Goal: Information Seeking & Learning: Learn about a topic

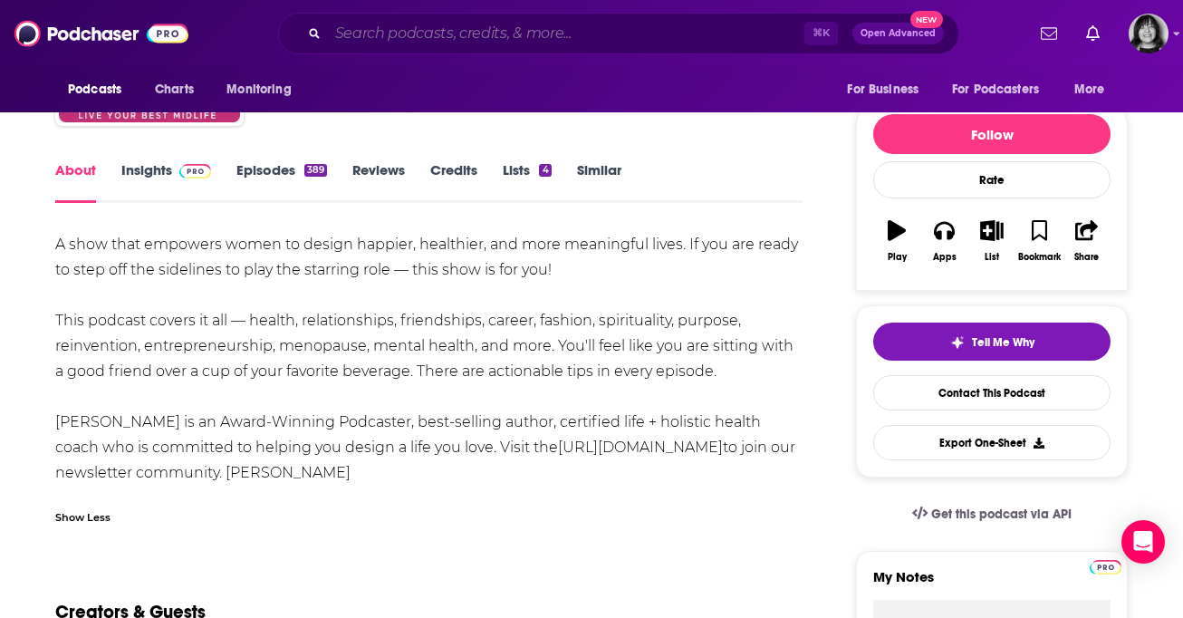
click at [565, 31] on input "Search podcasts, credits, & more..." at bounding box center [566, 33] width 476 height 29
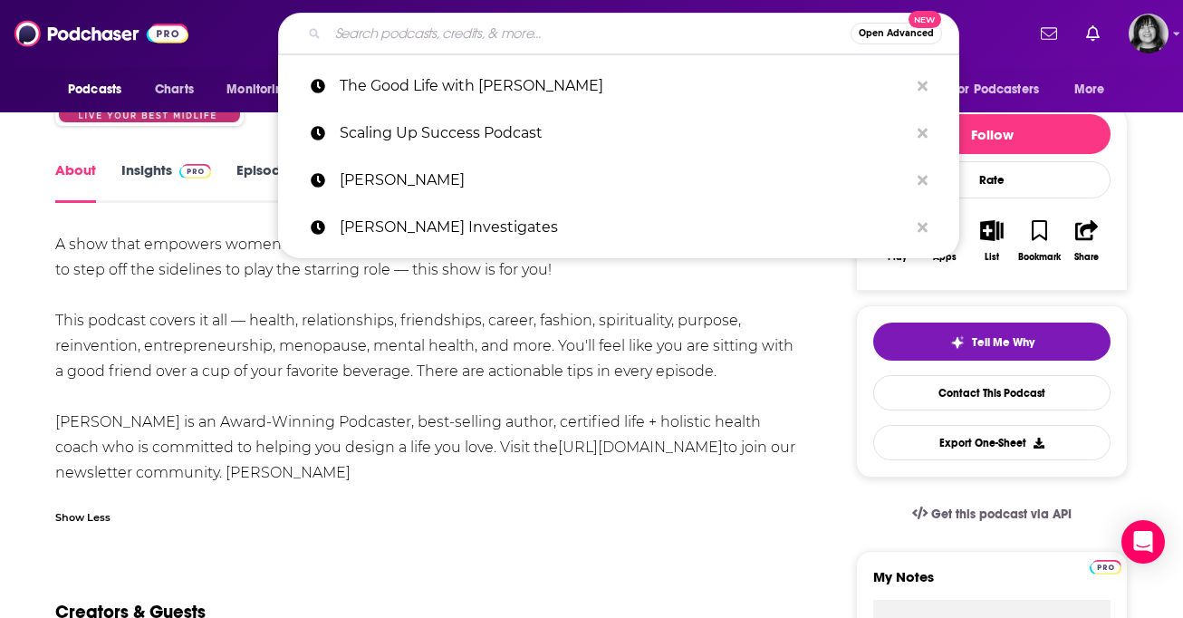
paste input "Industrial Growth Institute Podcast"
type input "Industrial Growth Institute Podcast"
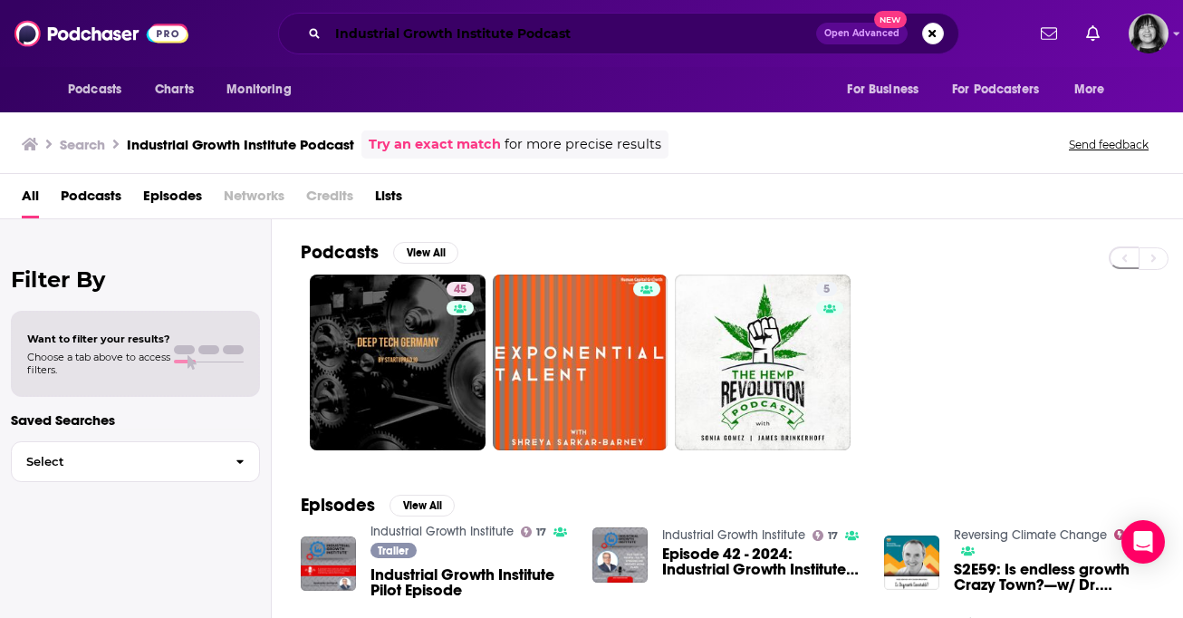
click at [631, 21] on input "Industrial Growth Institute Podcast" at bounding box center [572, 33] width 488 height 29
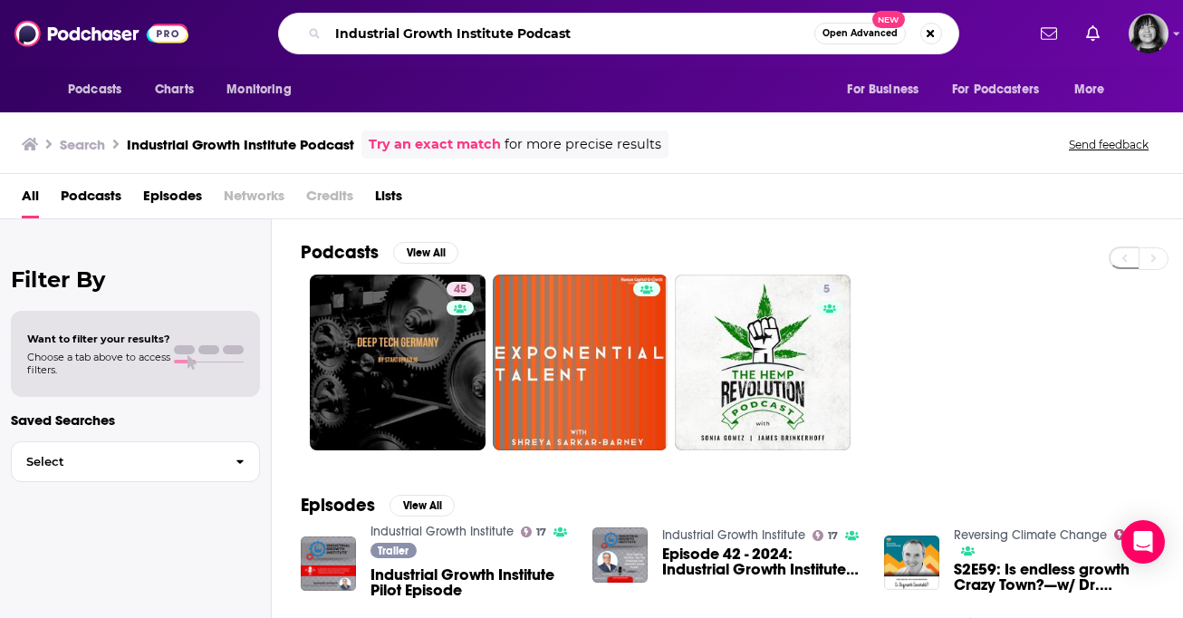
click at [620, 42] on input "Industrial Growth Institute Podcast" at bounding box center [571, 33] width 486 height 29
type input "Industrial Growth Institute"
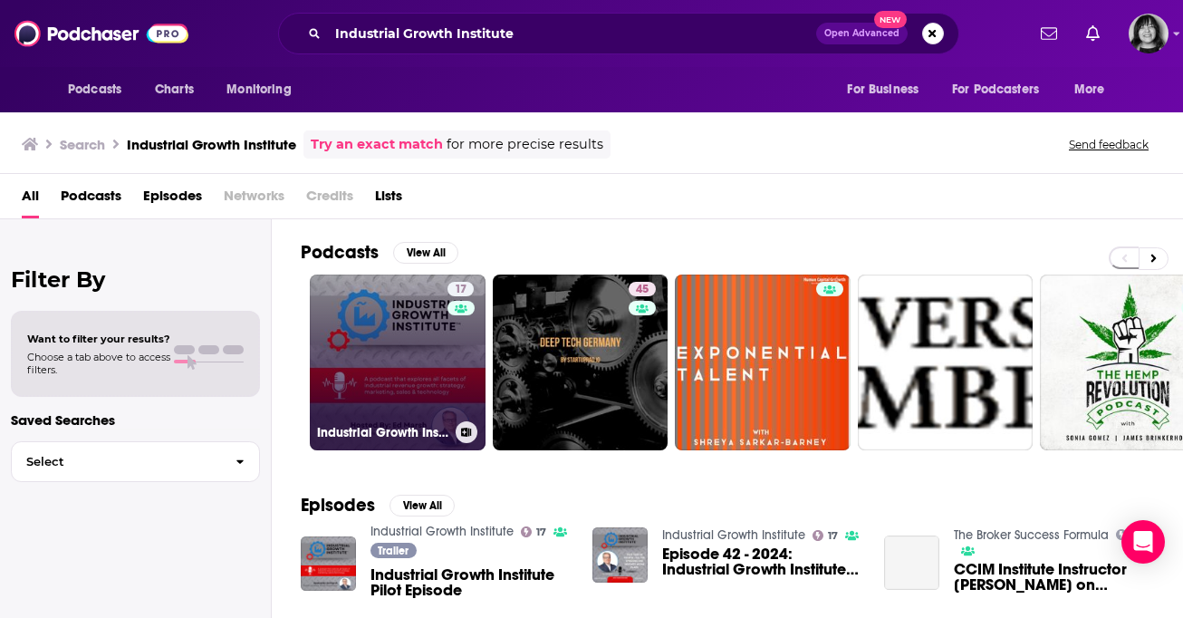
click at [361, 384] on link "17 Industrial Growth Institute" at bounding box center [398, 362] width 176 height 176
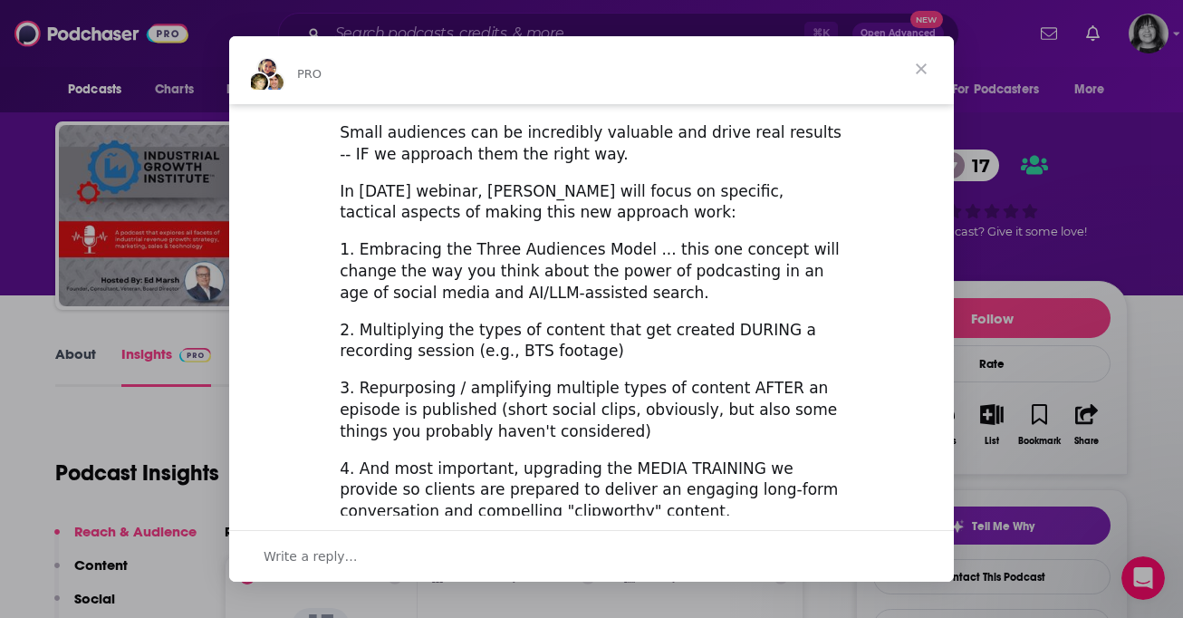
scroll to position [710, 0]
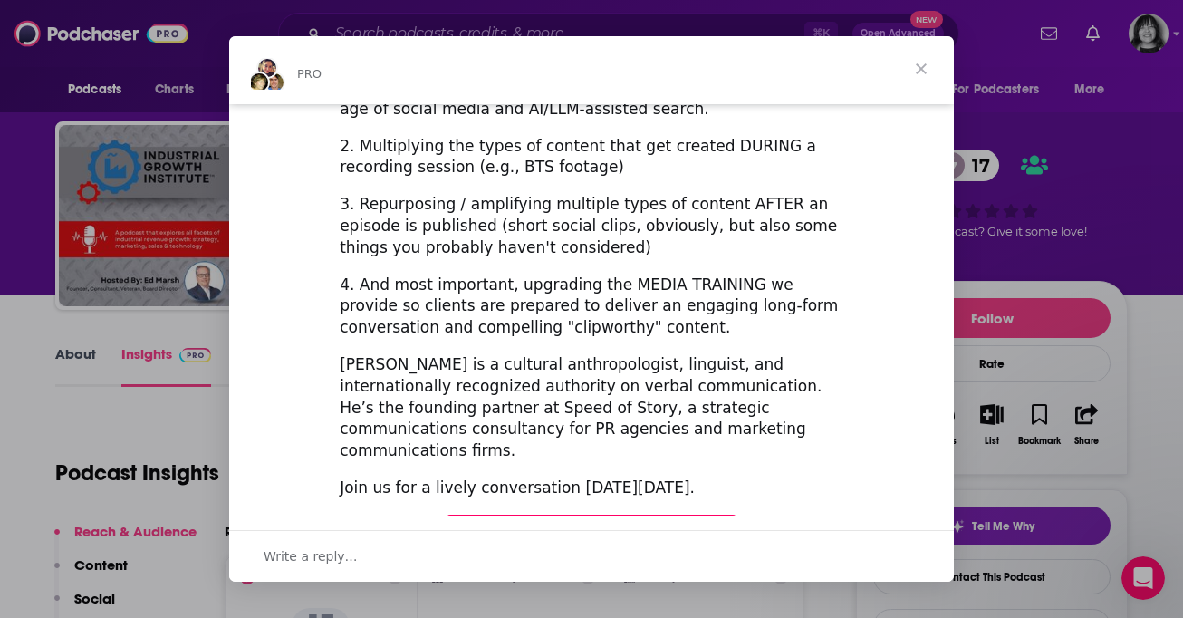
click at [553, 523] on span "Register Here (It's Free!)" at bounding box center [591, 532] width 217 height 18
click at [923, 71] on span "Close" at bounding box center [921, 68] width 65 height 65
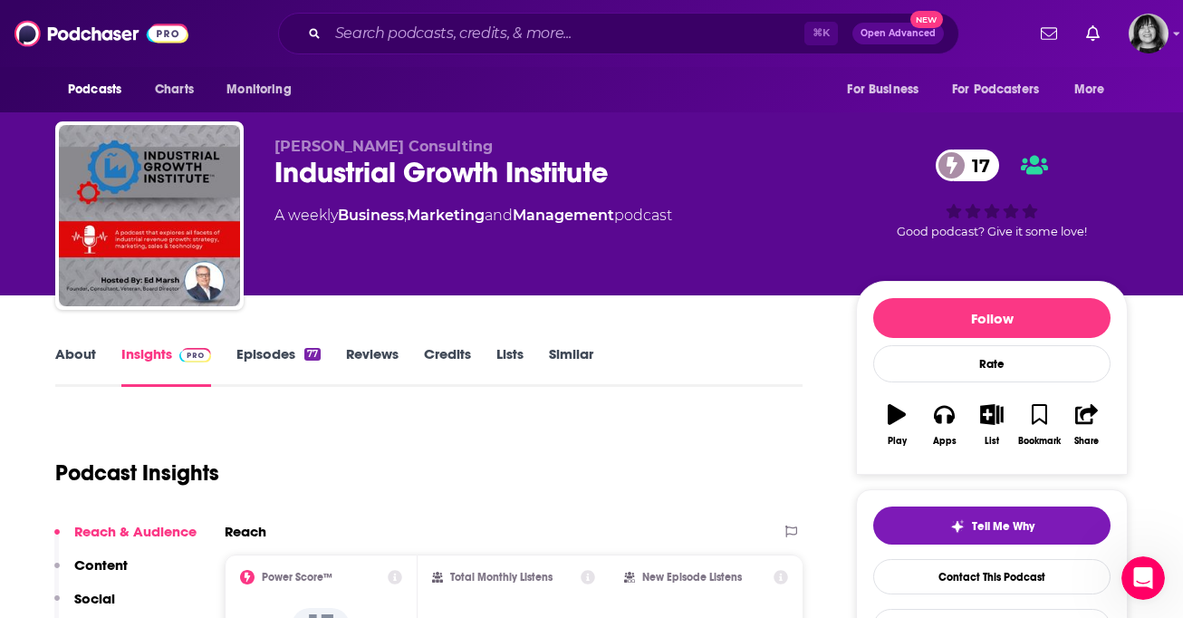
click at [79, 358] on link "About" at bounding box center [75, 366] width 41 height 42
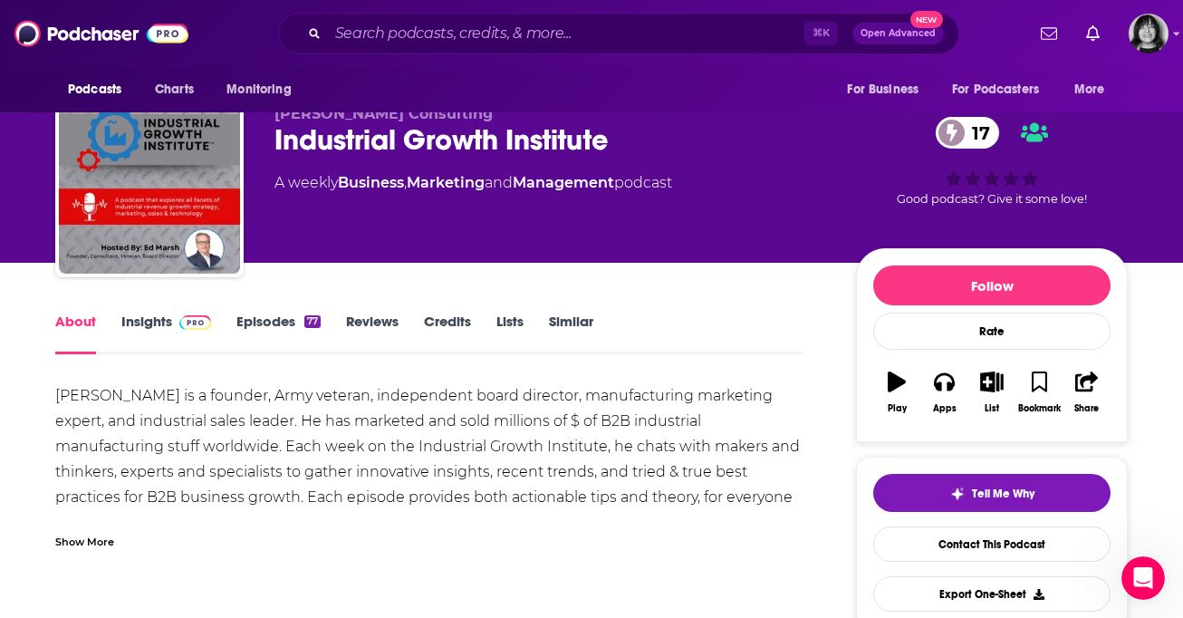
scroll to position [34, 0]
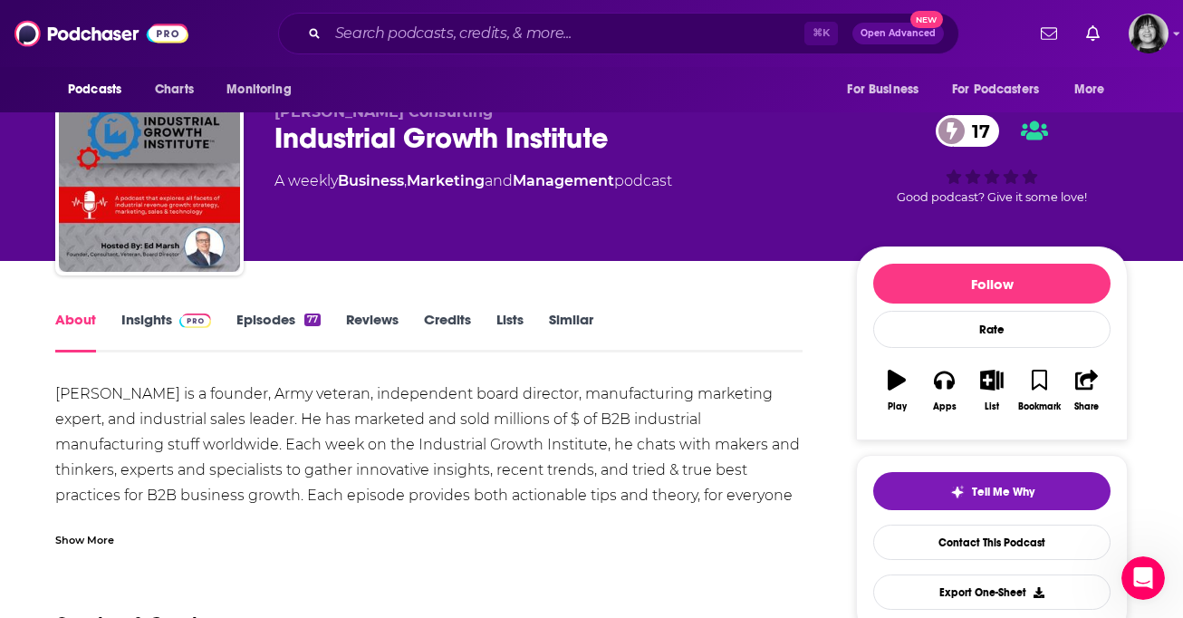
click at [77, 543] on div "Show More" at bounding box center [84, 538] width 59 height 17
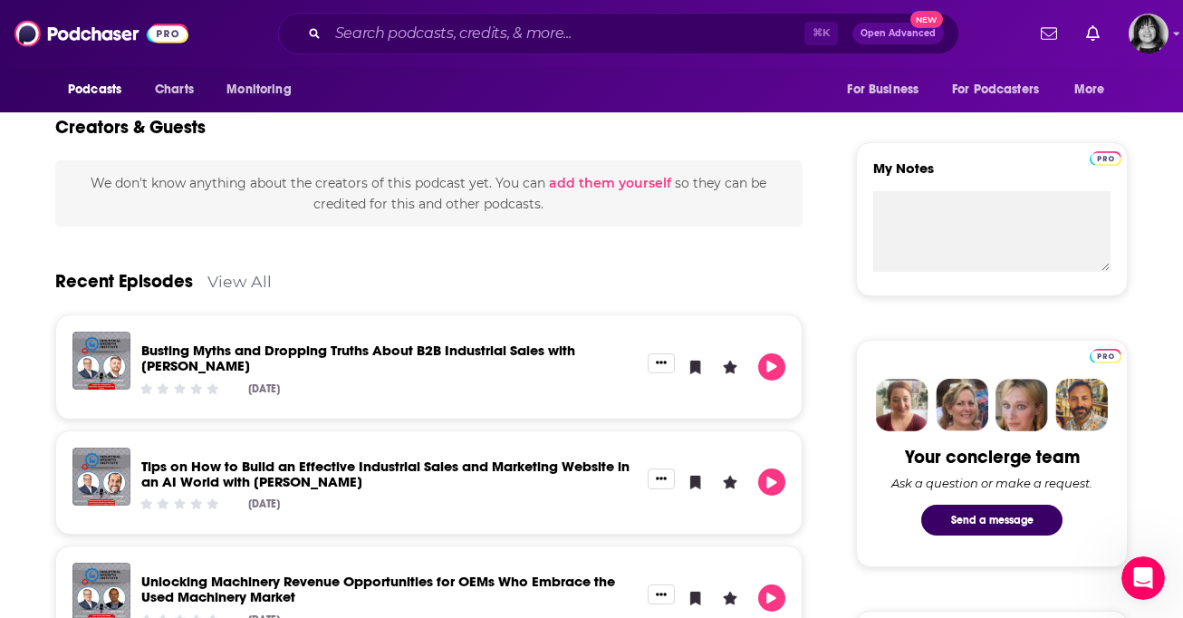
scroll to position [0, 0]
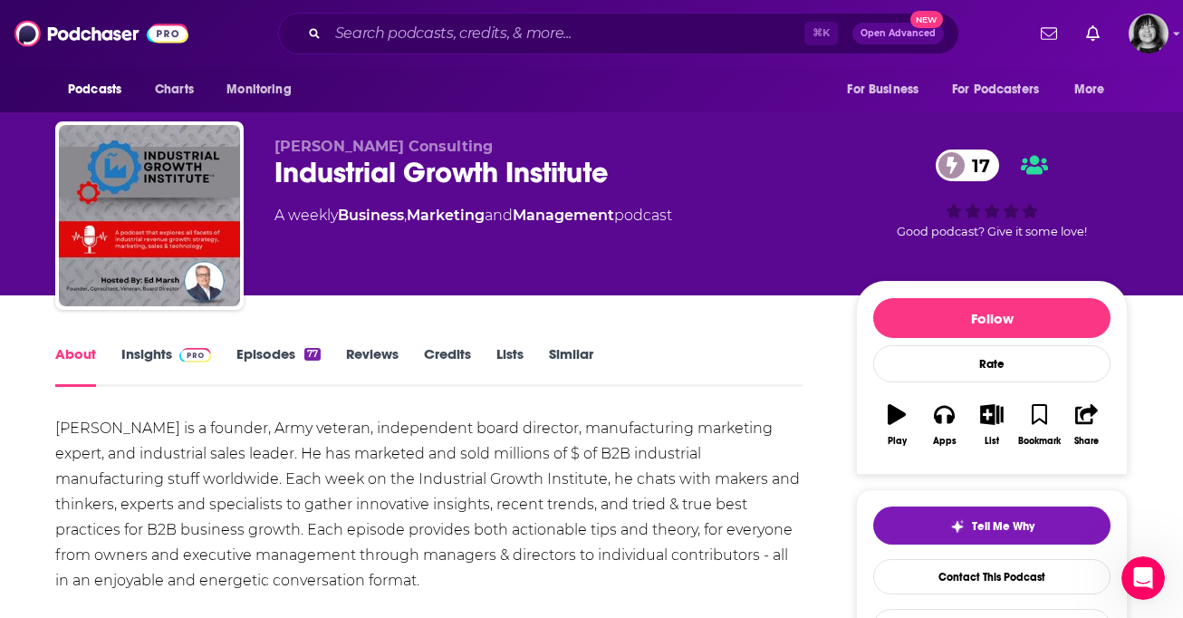
click at [477, 178] on div "Industrial Growth Institute 17" at bounding box center [550, 172] width 553 height 35
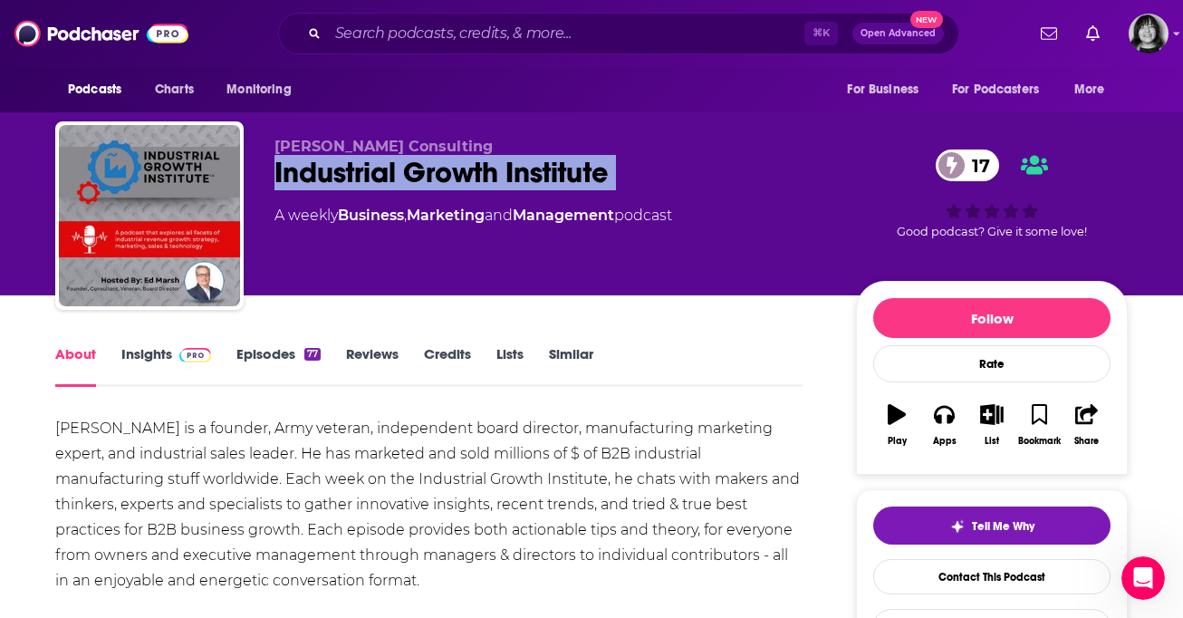
click at [477, 178] on div "Industrial Growth Institute 17" at bounding box center [550, 172] width 553 height 35
copy div "Industrial Growth Institute 17"
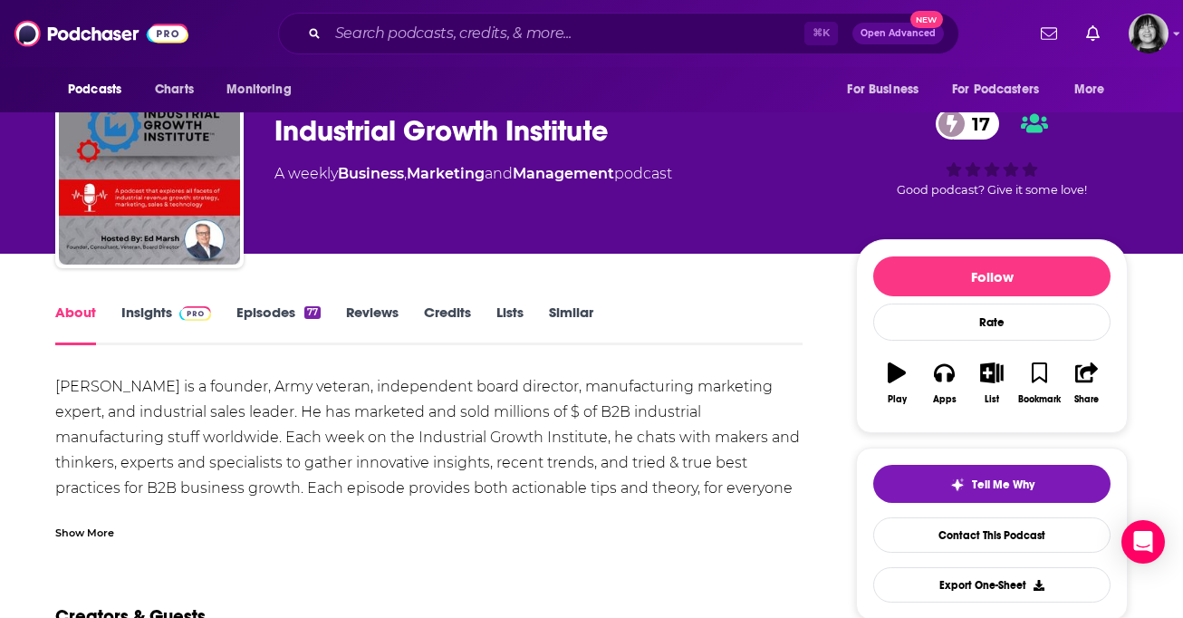
scroll to position [45, 0]
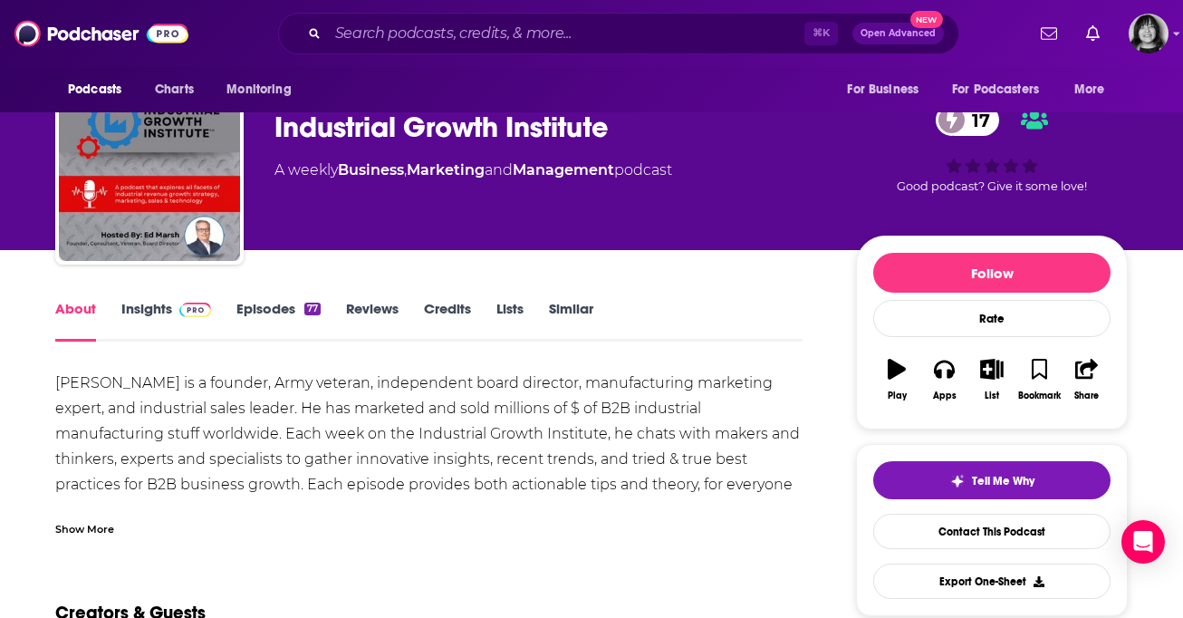
click at [103, 520] on div "Show More" at bounding box center [84, 527] width 59 height 17
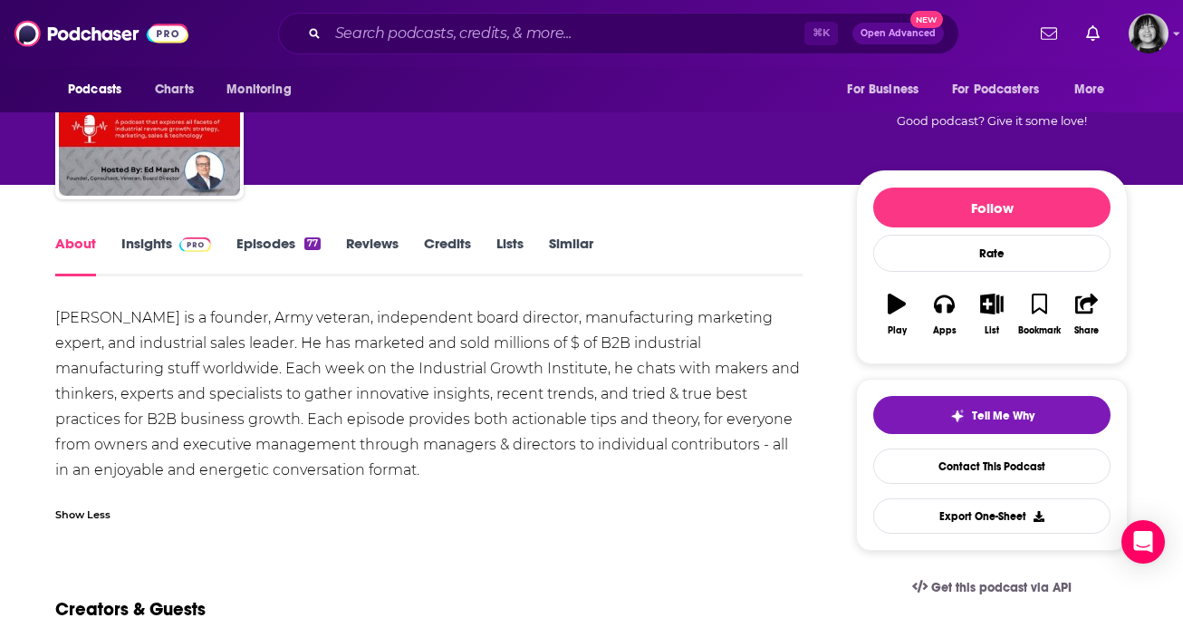
scroll to position [115, 0]
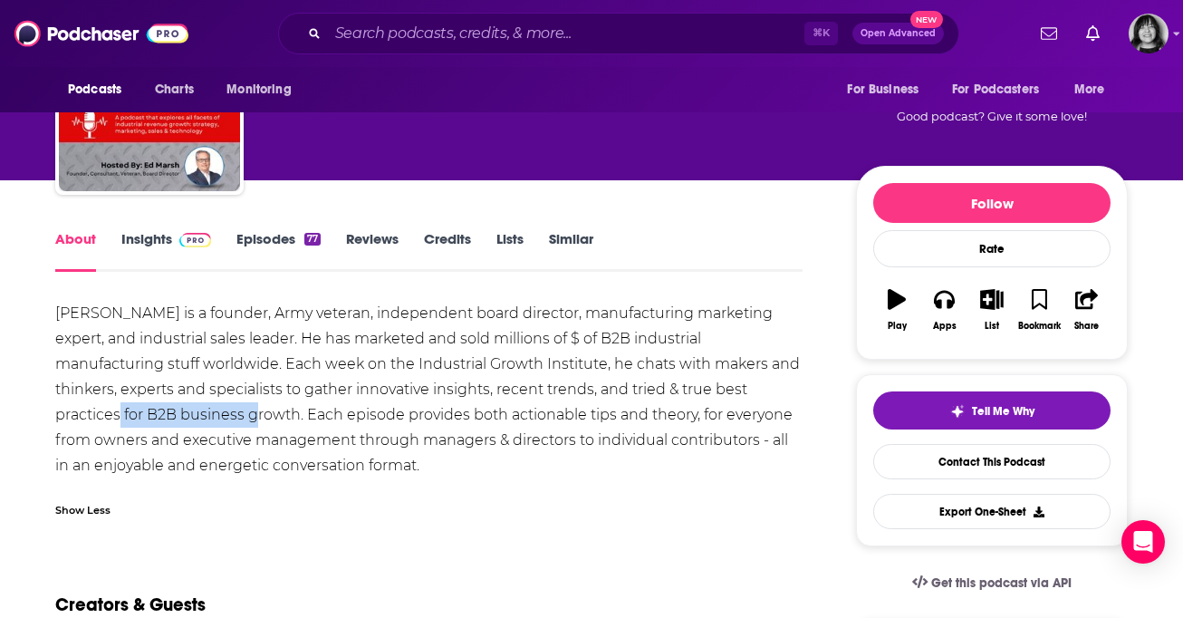
drag, startPoint x: 174, startPoint y: 410, endPoint x: 722, endPoint y: 397, distance: 548.2
click at [722, 397] on div "[PERSON_NAME] is a founder, Army veteran, independent board director, manufactu…" at bounding box center [428, 390] width 747 height 178
click at [646, 465] on div "[PERSON_NAME] is a founder, Army veteran, independent board director, manufactu…" at bounding box center [428, 390] width 747 height 178
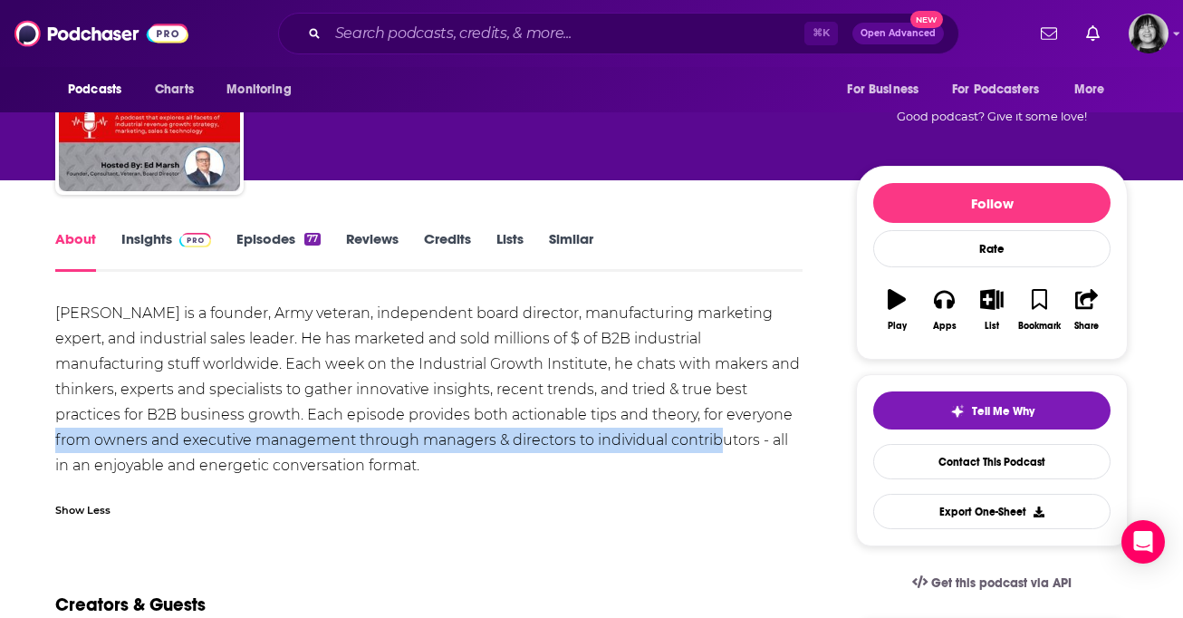
drag, startPoint x: 628, startPoint y: 442, endPoint x: 709, endPoint y: 419, distance: 84.6
click at [709, 419] on div "[PERSON_NAME] is a founder, Army veteran, independent board director, manufactu…" at bounding box center [428, 390] width 747 height 178
copy div "owners and executive management through managers & directors to individual cont…"
click at [560, 247] on link "Similar" at bounding box center [571, 251] width 44 height 42
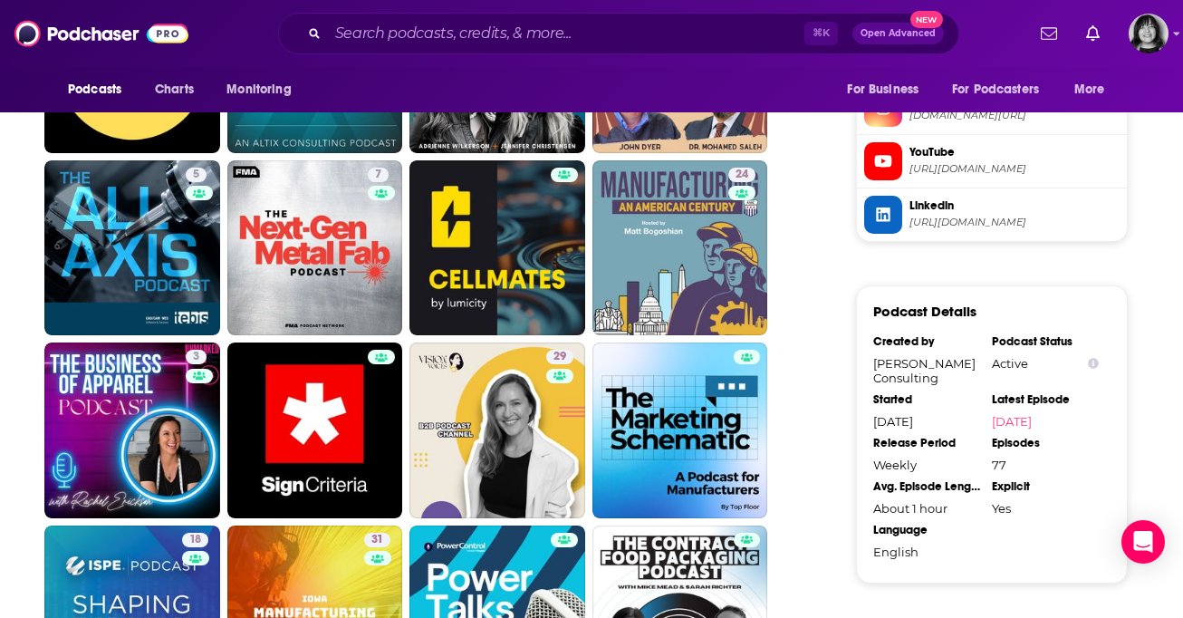
scroll to position [1787, 0]
